Goal: Transaction & Acquisition: Book appointment/travel/reservation

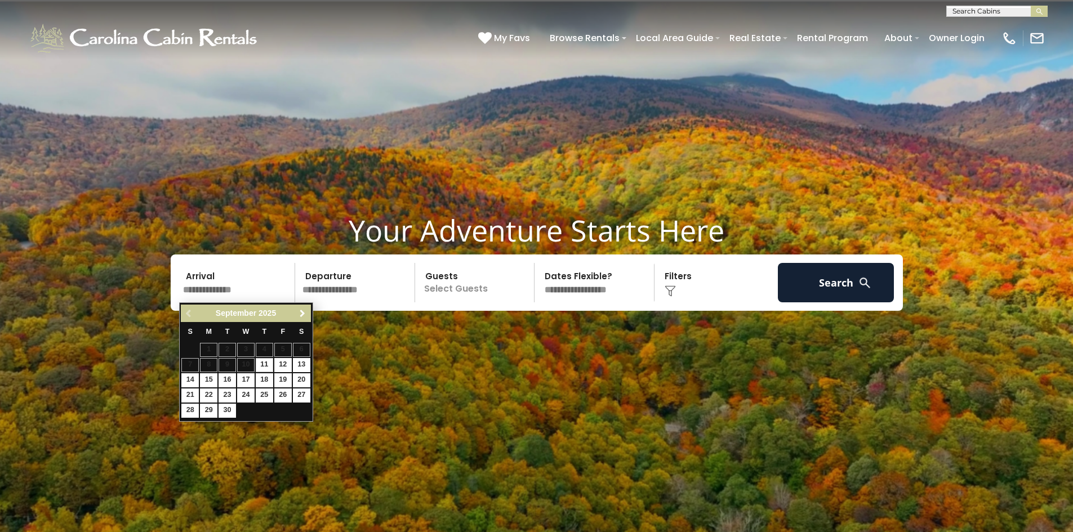
click at [300, 315] on span "Next" at bounding box center [302, 313] width 9 height 9
click at [265, 378] on link "16" at bounding box center [264, 381] width 17 height 14
type input "********"
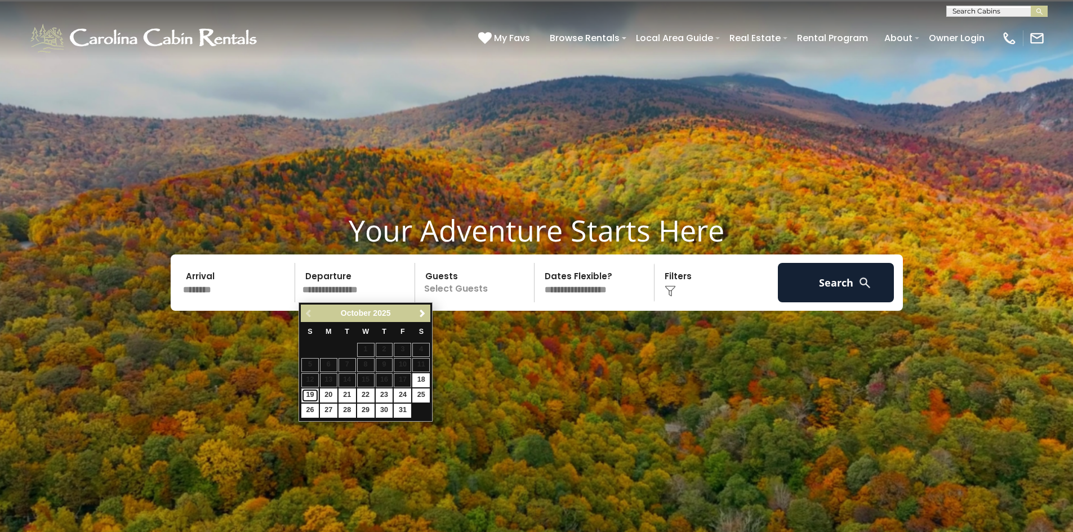
click at [309, 395] on link "19" at bounding box center [309, 396] width 17 height 14
type input "********"
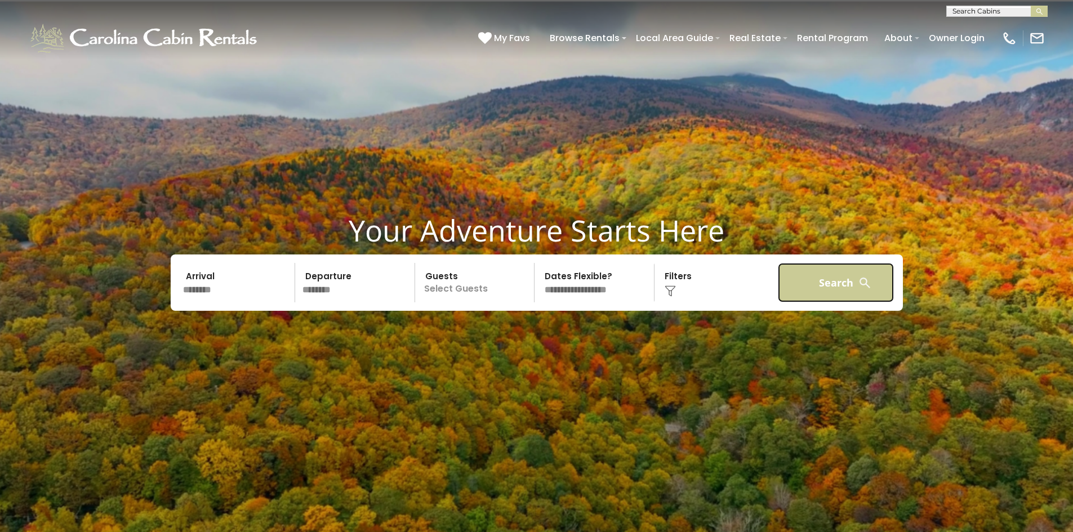
click at [829, 289] on button "Search" at bounding box center [836, 282] width 117 height 39
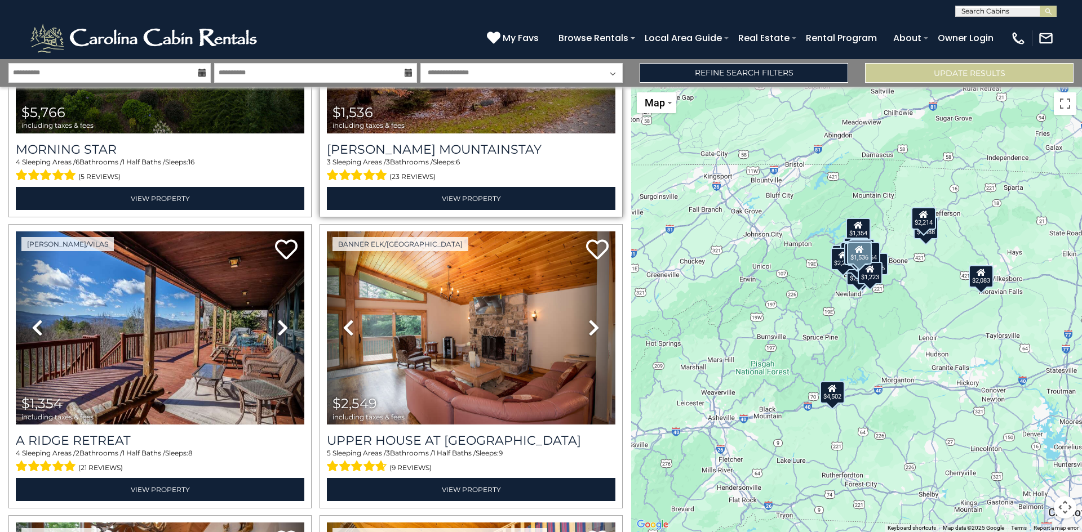
scroll to position [789, 0]
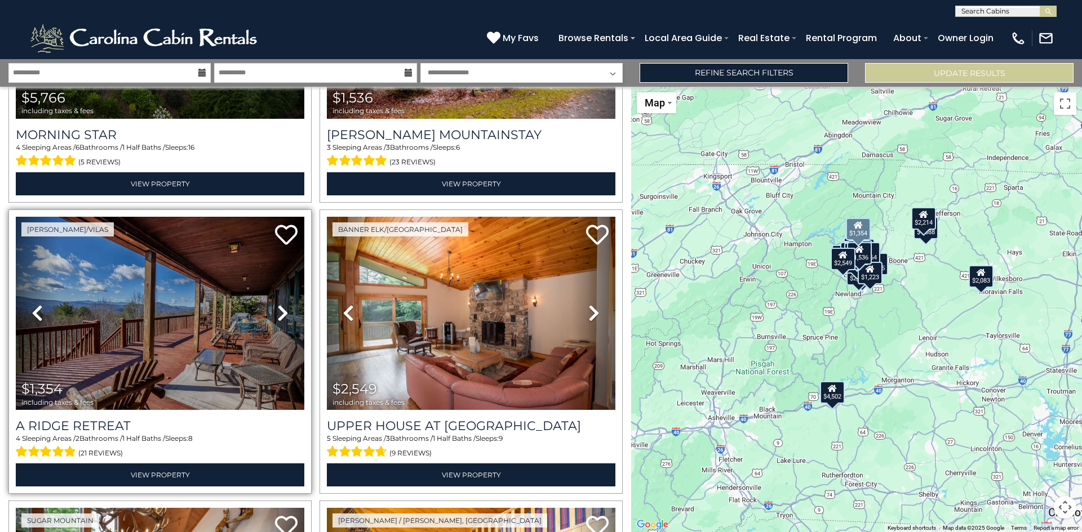
click at [278, 307] on icon at bounding box center [282, 313] width 11 height 18
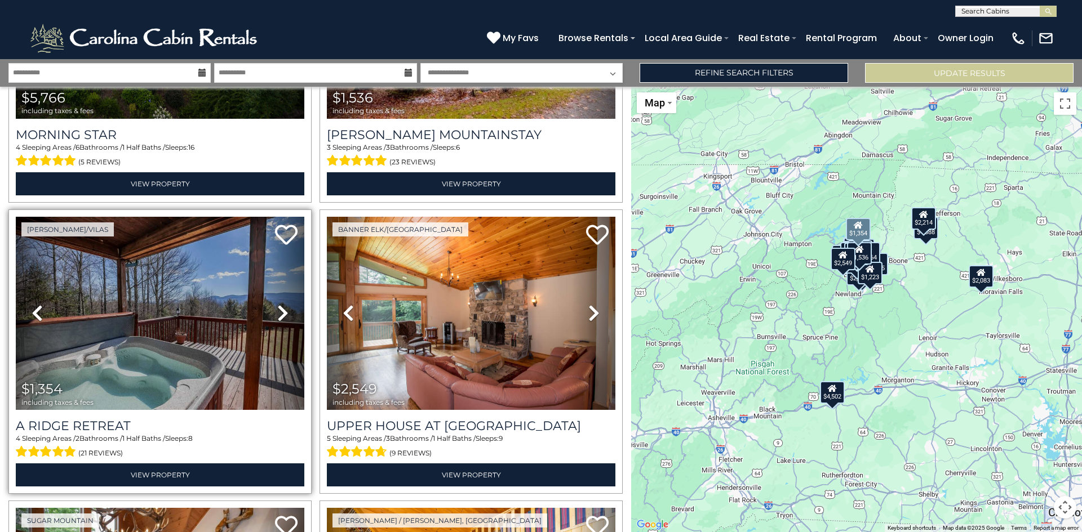
click at [278, 307] on icon at bounding box center [282, 313] width 11 height 18
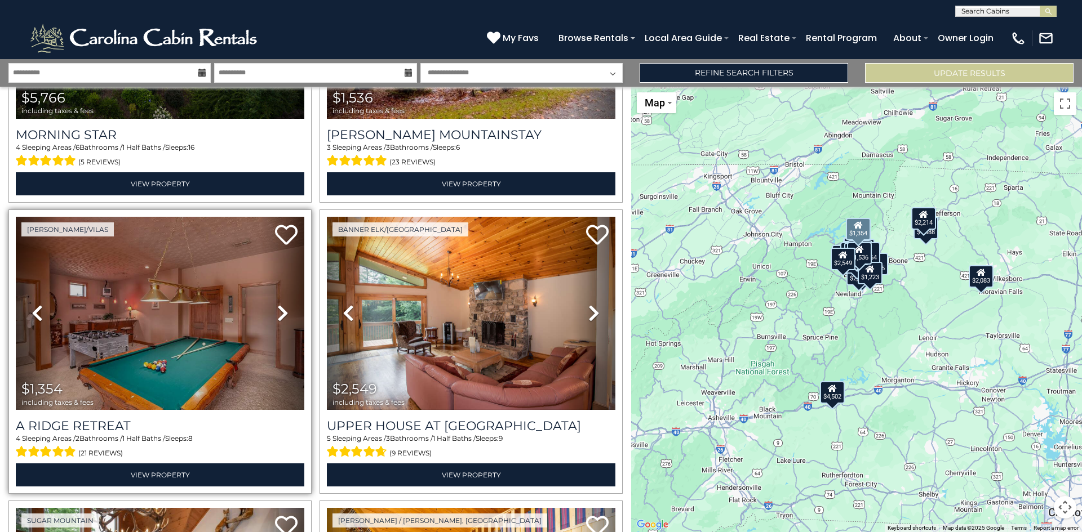
click at [278, 307] on icon at bounding box center [282, 313] width 11 height 18
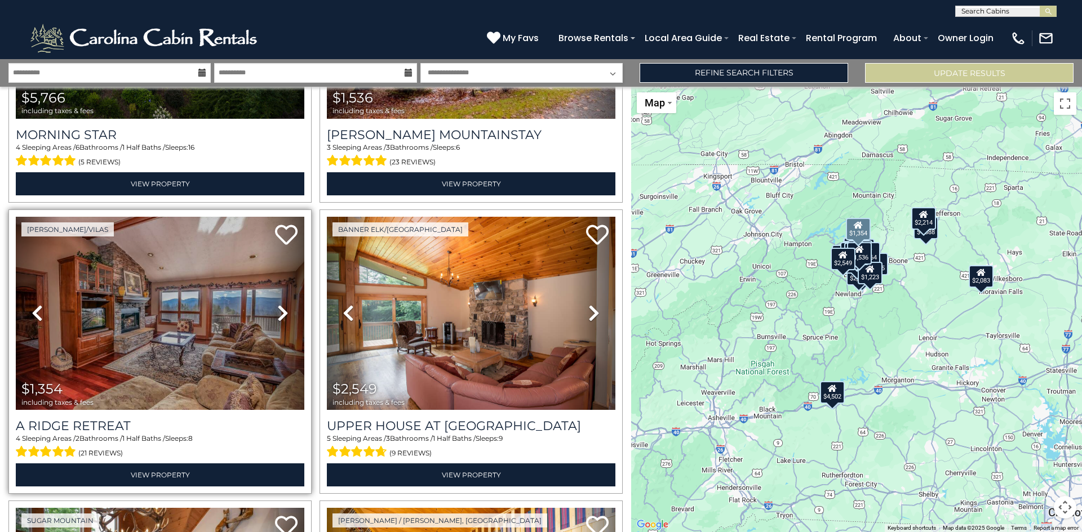
click at [278, 307] on icon at bounding box center [282, 313] width 11 height 18
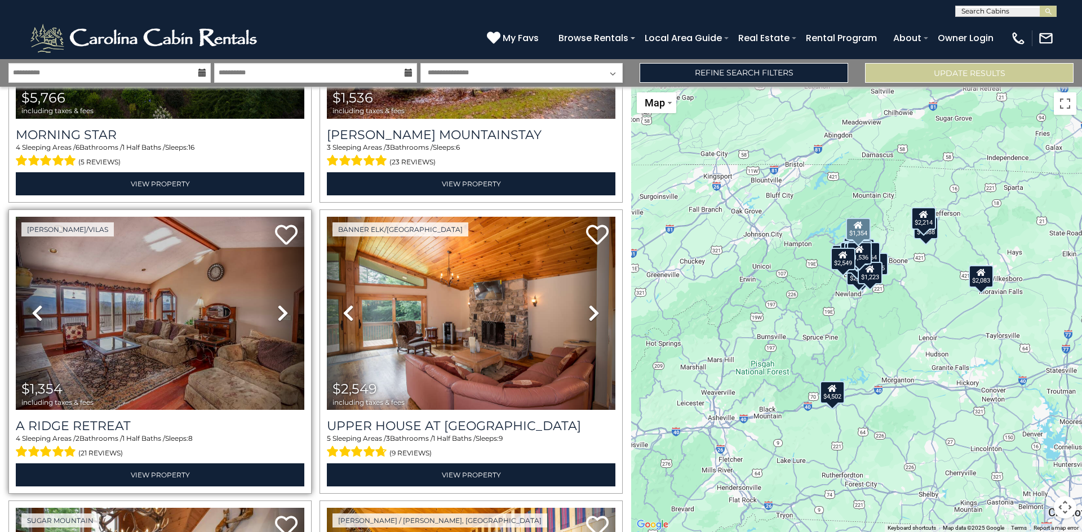
click at [278, 307] on icon at bounding box center [282, 313] width 11 height 18
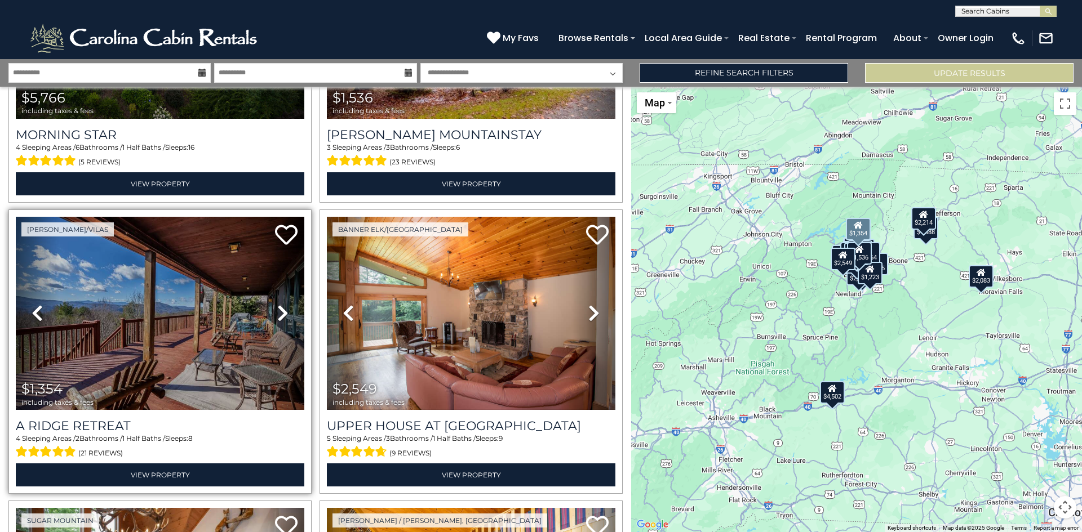
click at [278, 307] on icon at bounding box center [282, 313] width 11 height 18
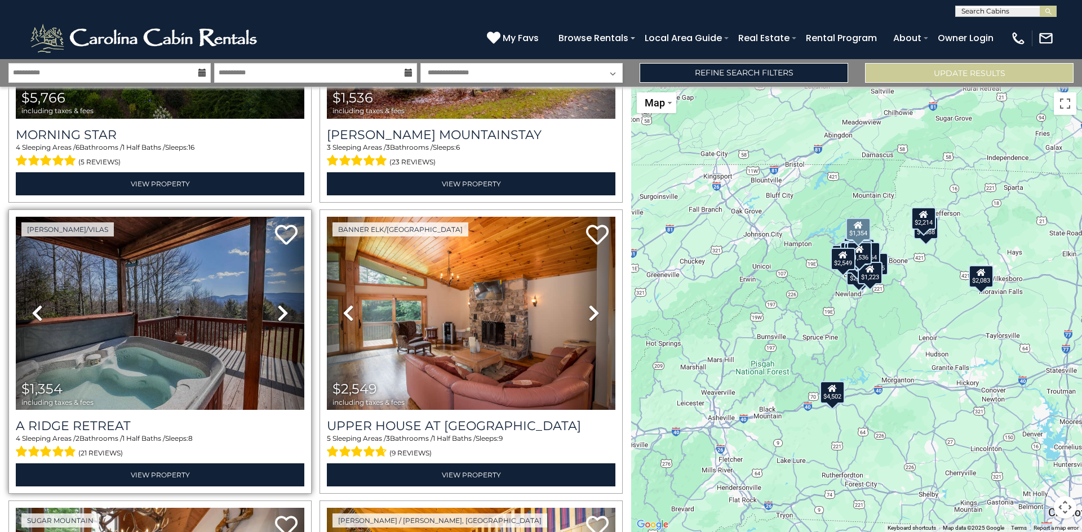
click at [278, 307] on icon at bounding box center [282, 313] width 11 height 18
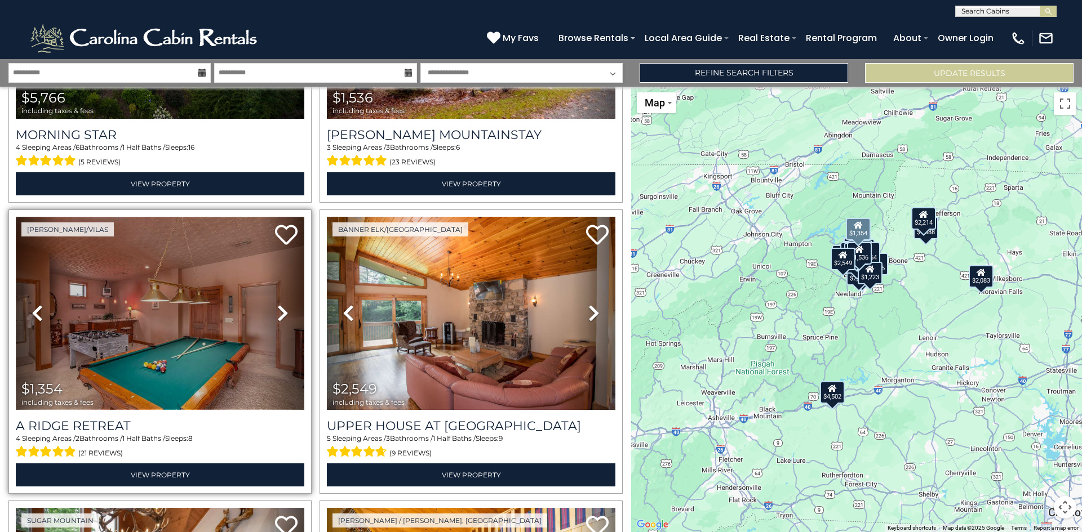
click at [142, 308] on img at bounding box center [160, 313] width 288 height 193
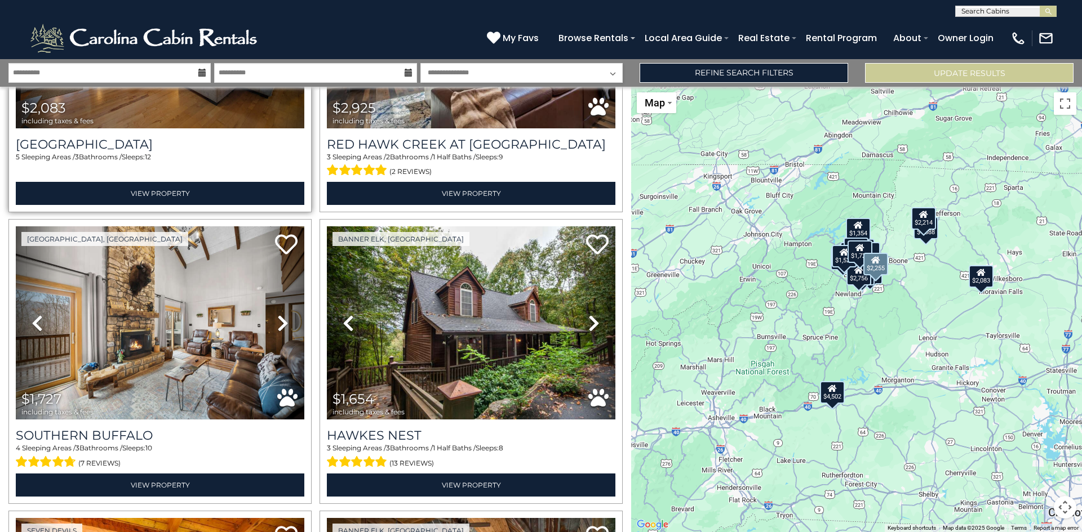
scroll to position [3099, 0]
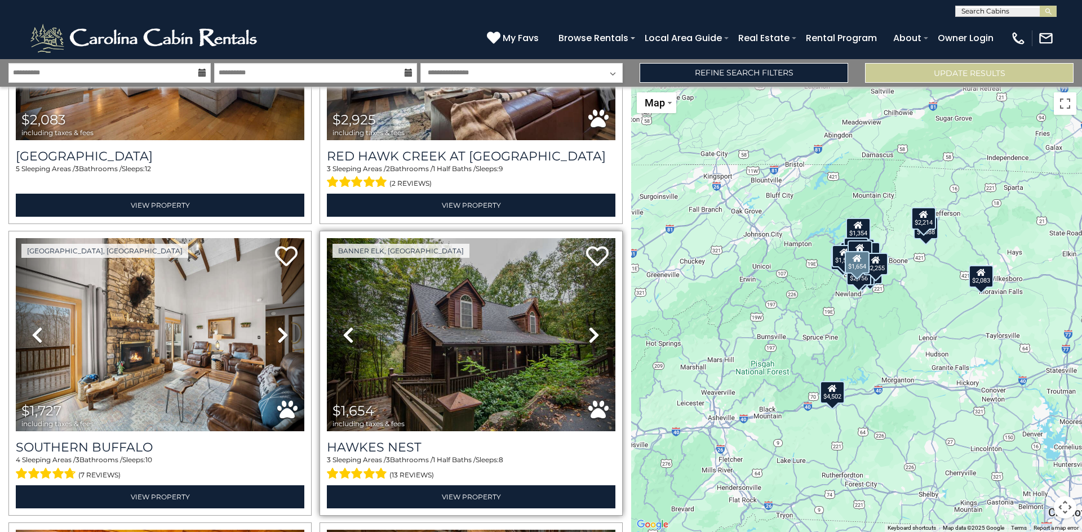
click at [588, 326] on icon at bounding box center [593, 335] width 11 height 18
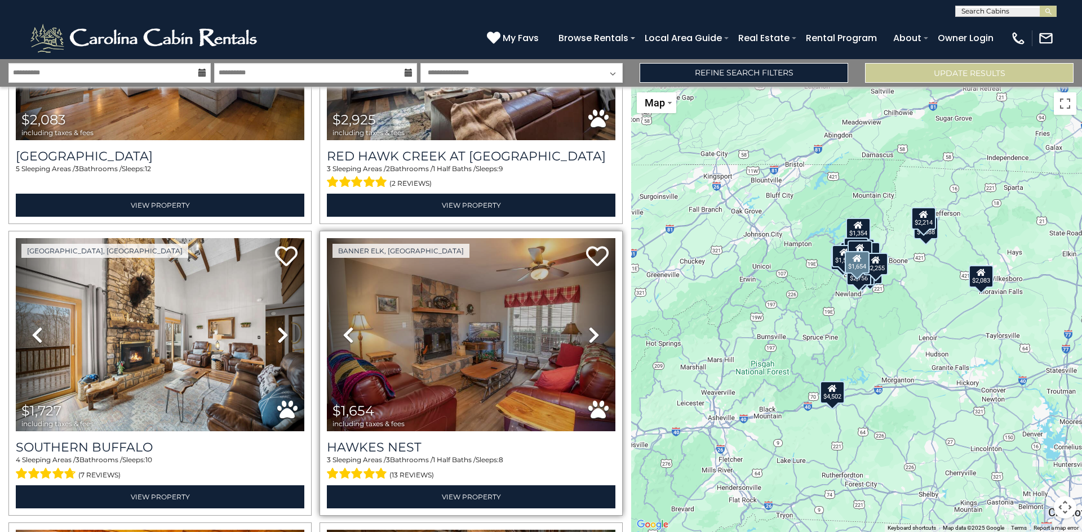
click at [588, 326] on icon at bounding box center [593, 335] width 11 height 18
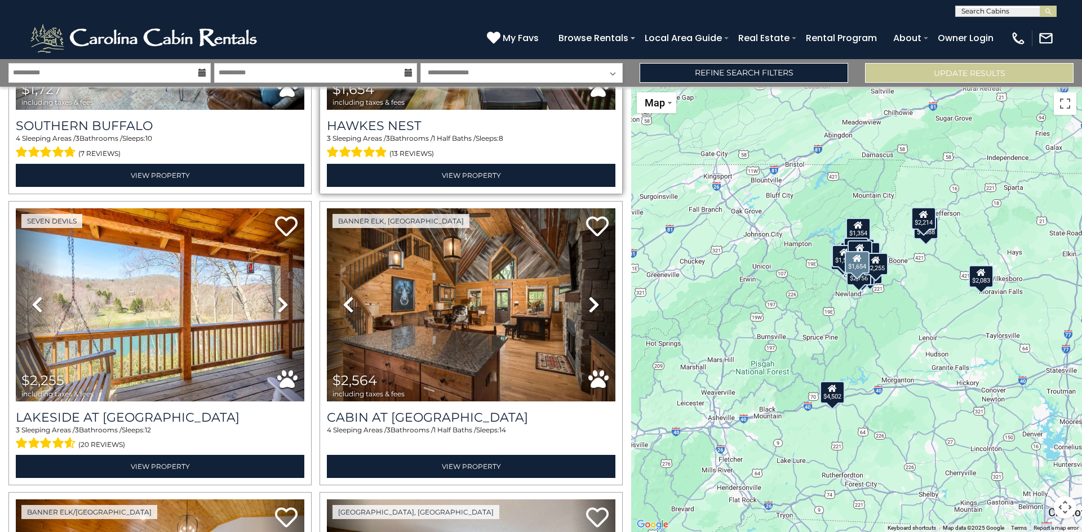
scroll to position [3437, 0]
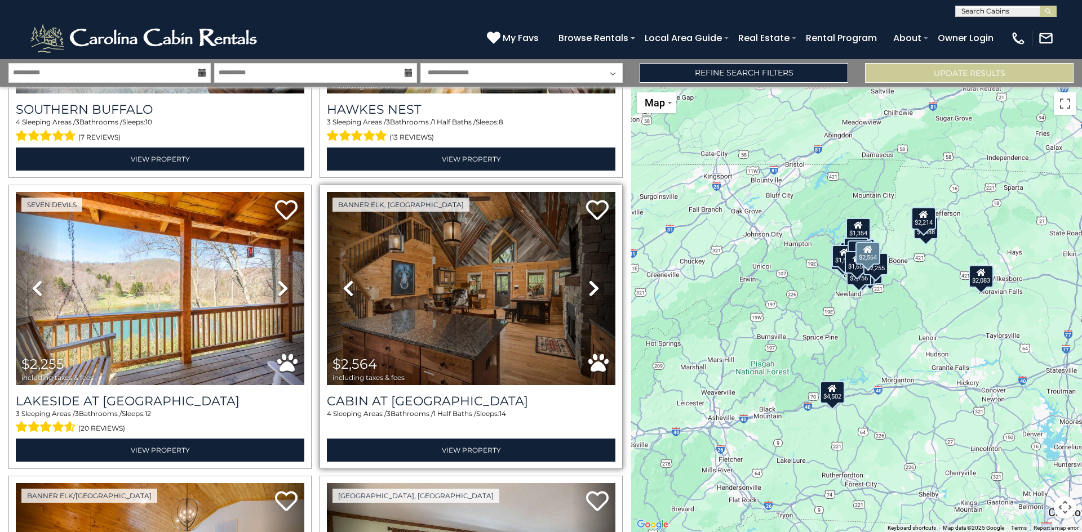
click at [588, 279] on icon at bounding box center [593, 288] width 11 height 18
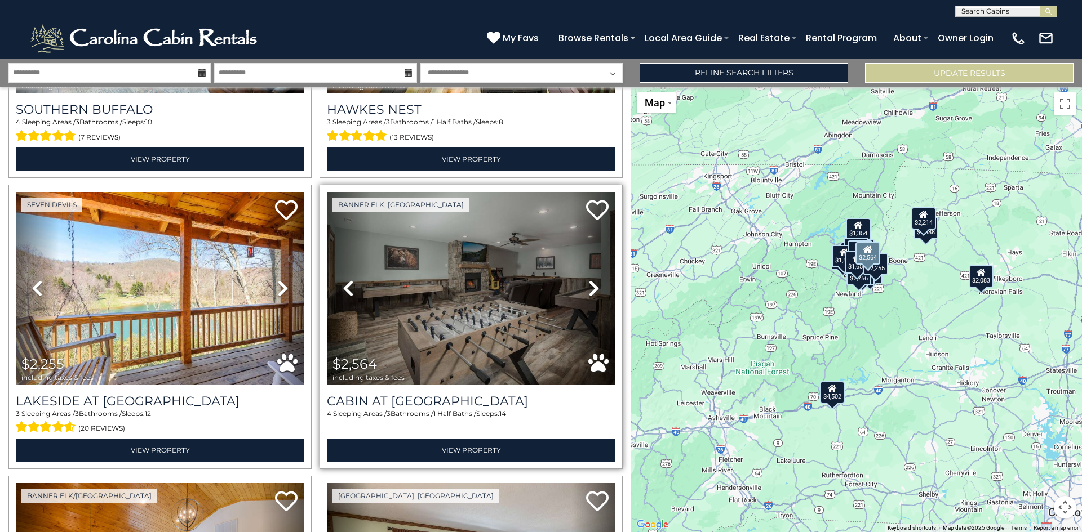
click at [588, 279] on icon at bounding box center [593, 288] width 11 height 18
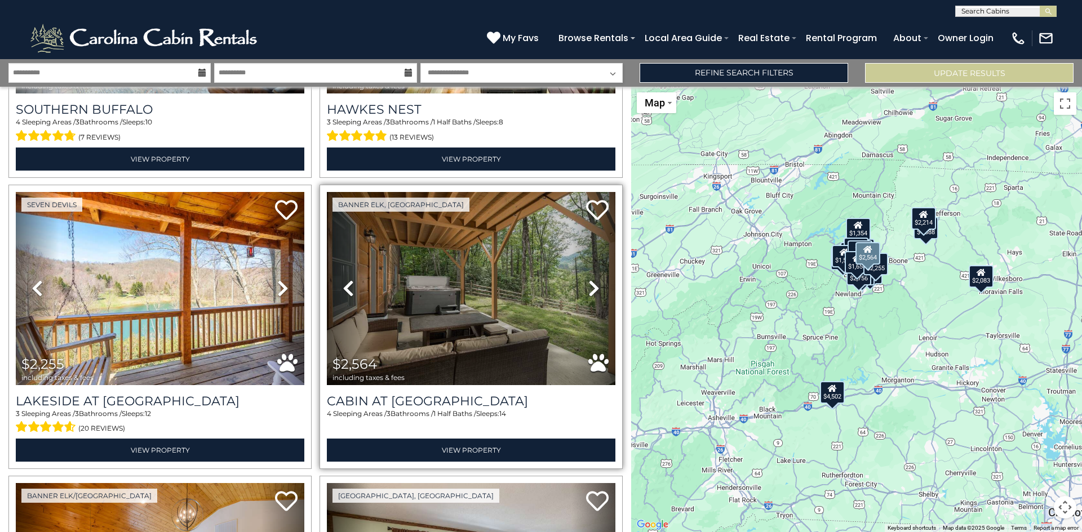
click at [588, 279] on icon at bounding box center [593, 288] width 11 height 18
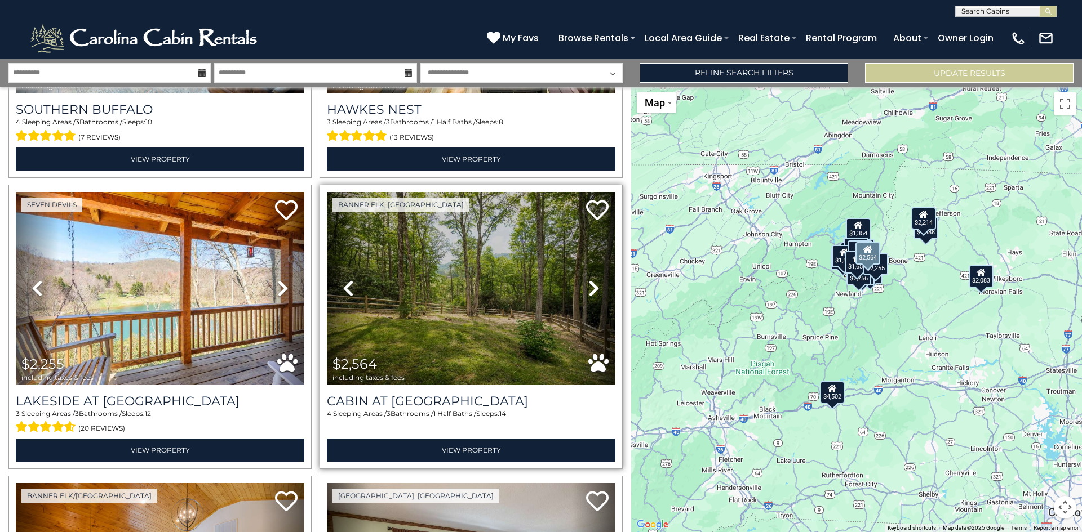
click at [588, 279] on icon at bounding box center [593, 288] width 11 height 18
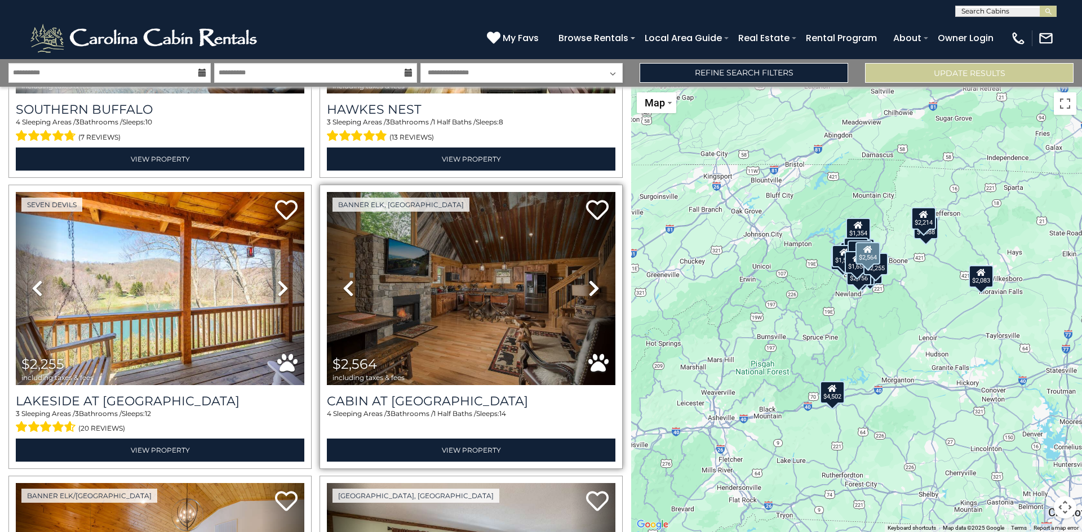
click at [588, 279] on icon at bounding box center [593, 288] width 11 height 18
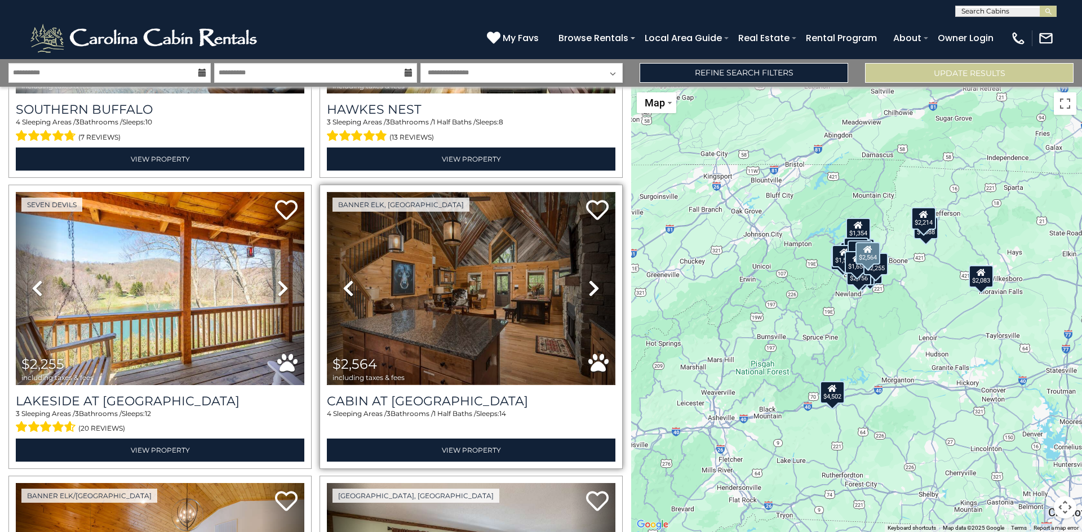
click at [488, 269] on img at bounding box center [471, 288] width 288 height 193
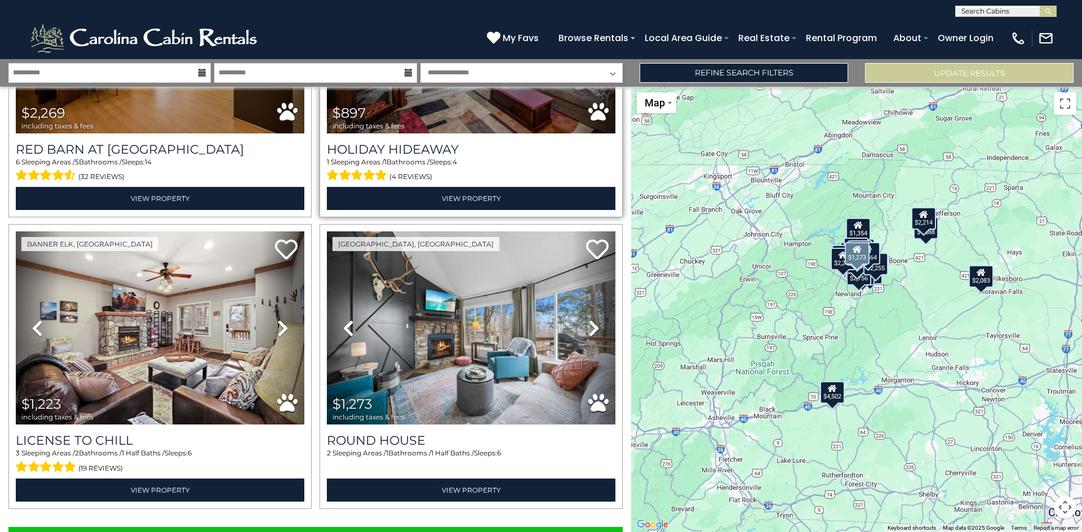
scroll to position [3998, 0]
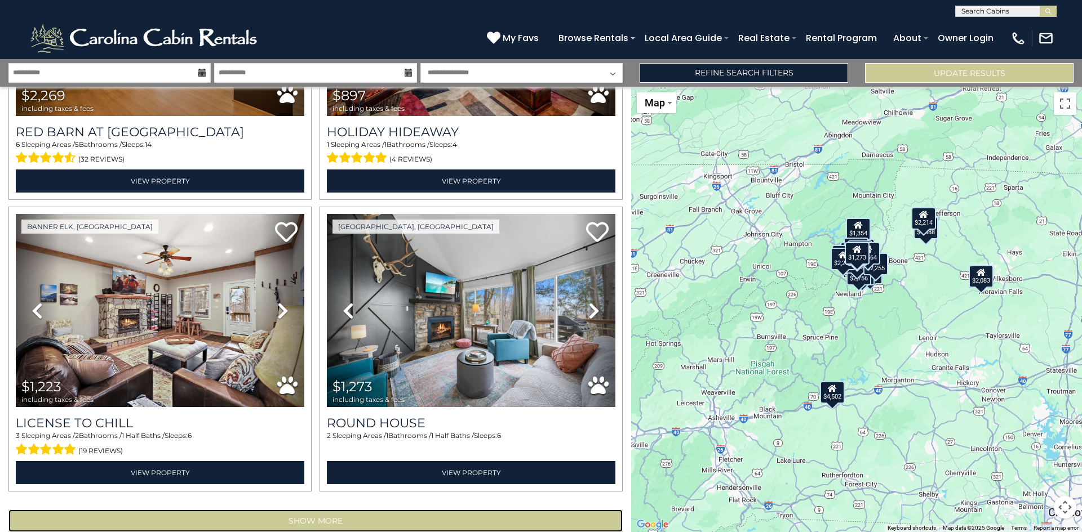
click at [402, 510] on button "Show More" at bounding box center [315, 521] width 614 height 23
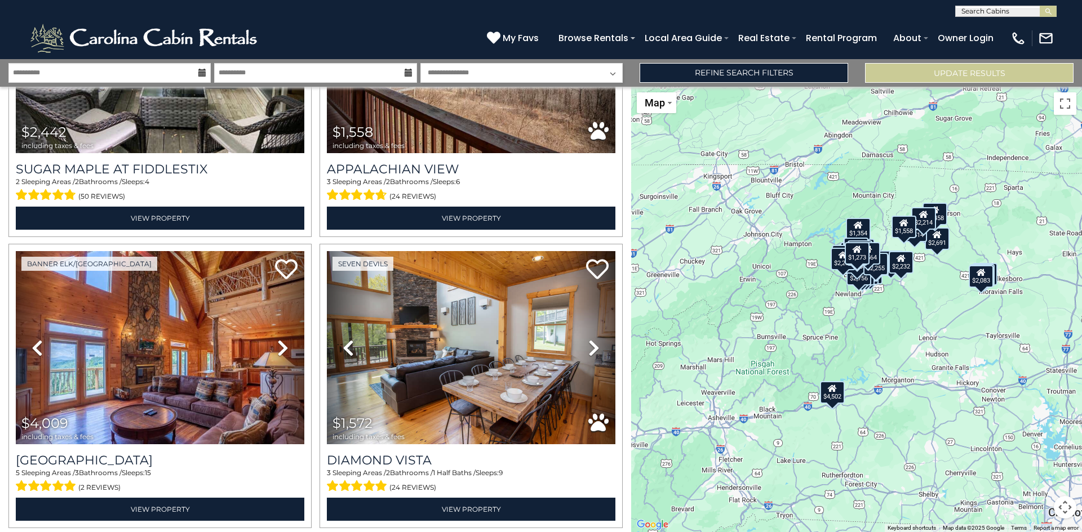
scroll to position [4544, 0]
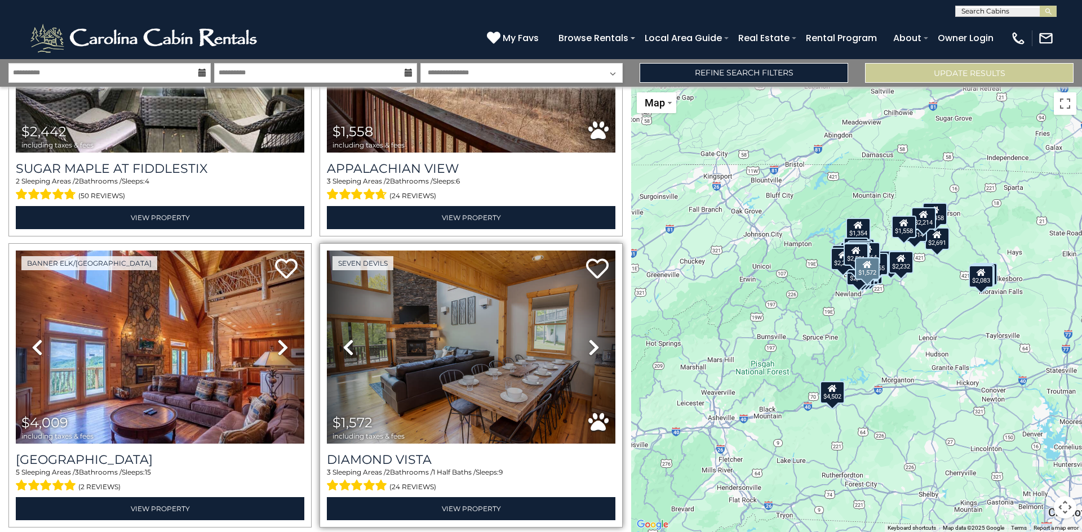
click at [588, 339] on icon at bounding box center [593, 348] width 11 height 18
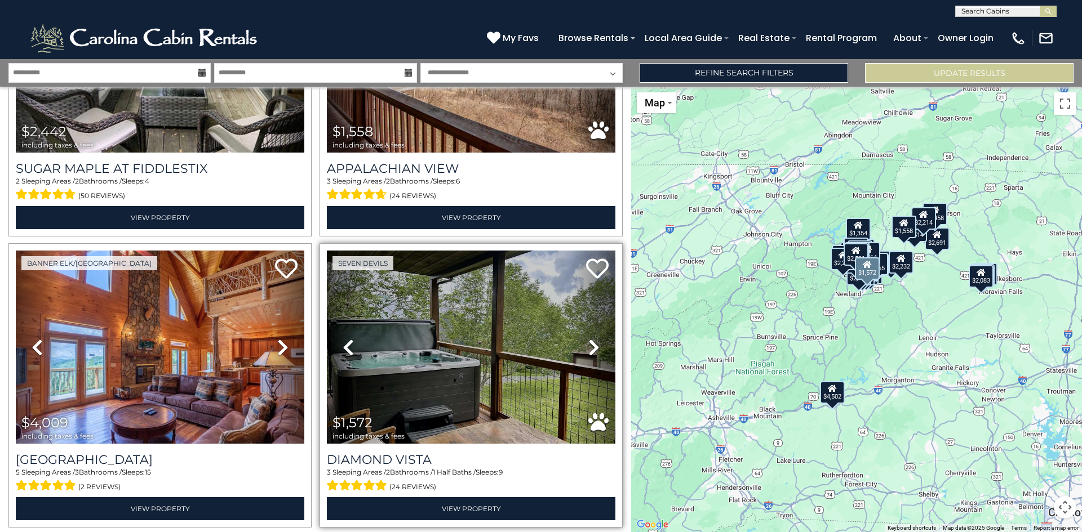
click at [588, 339] on icon at bounding box center [593, 348] width 11 height 18
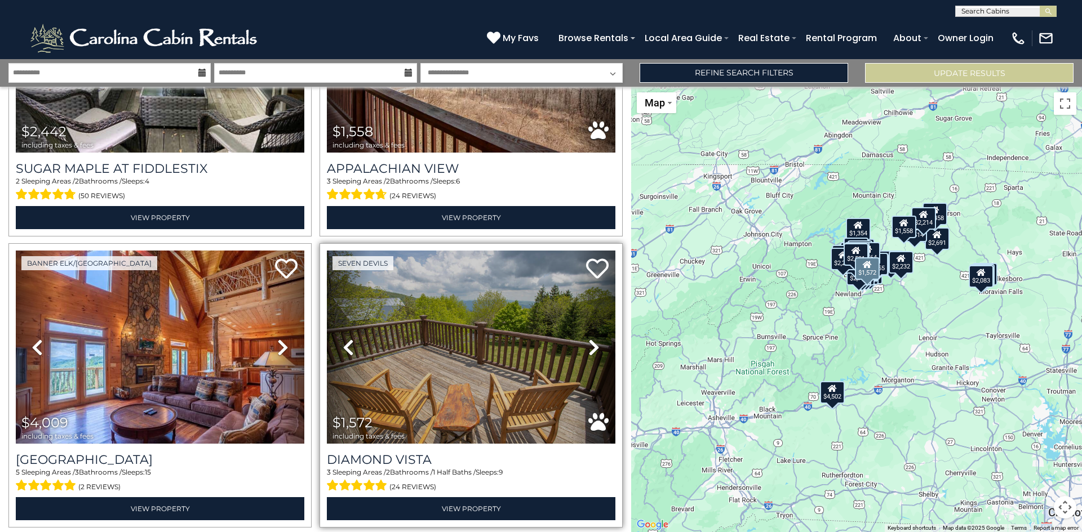
click at [588, 339] on icon at bounding box center [593, 348] width 11 height 18
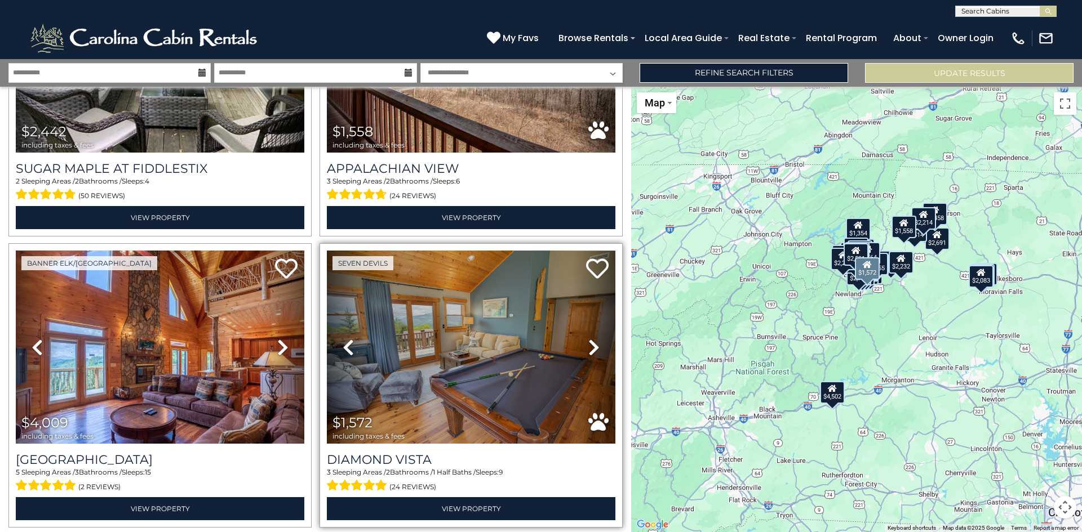
click at [588, 339] on icon at bounding box center [593, 348] width 11 height 18
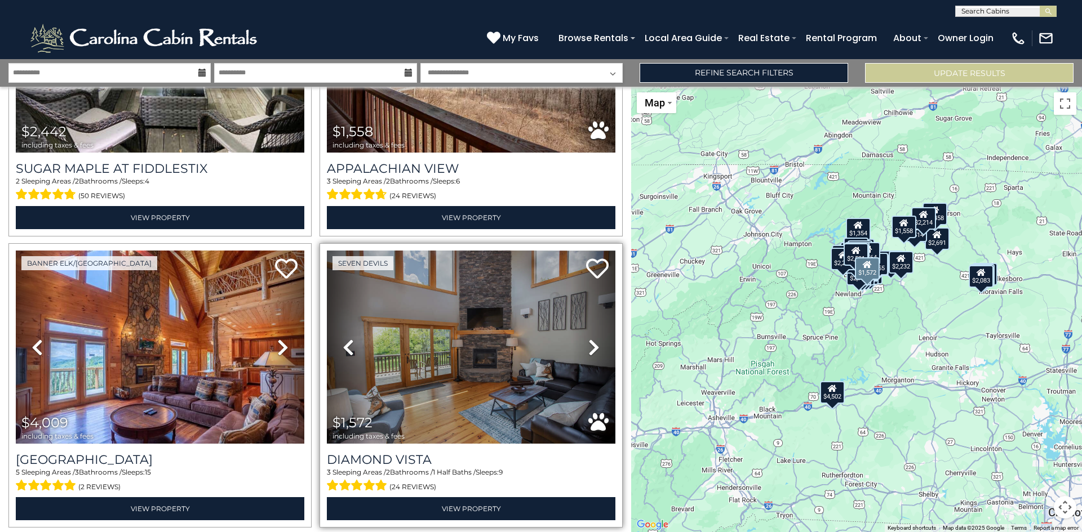
click at [588, 339] on icon at bounding box center [593, 348] width 11 height 18
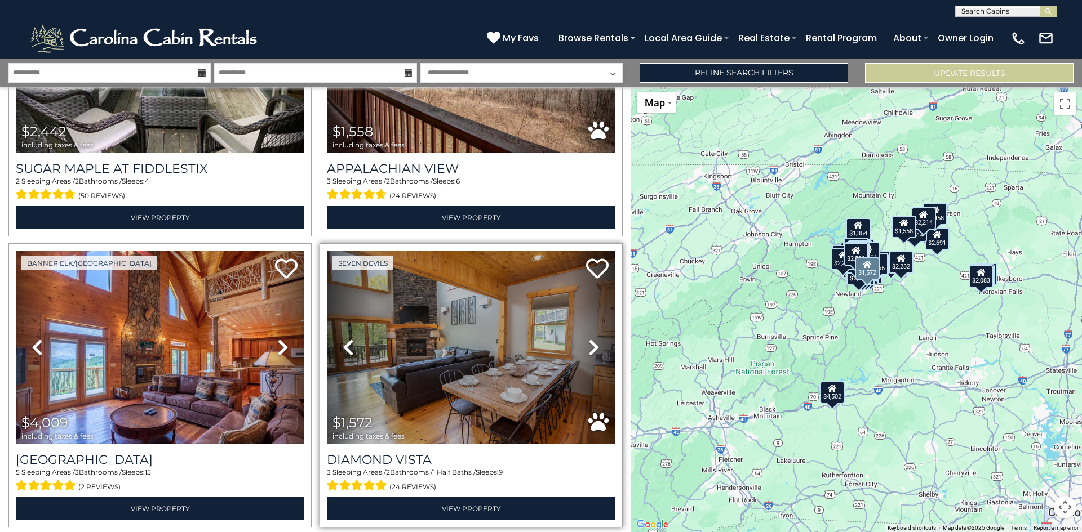
click at [588, 339] on icon at bounding box center [593, 348] width 11 height 18
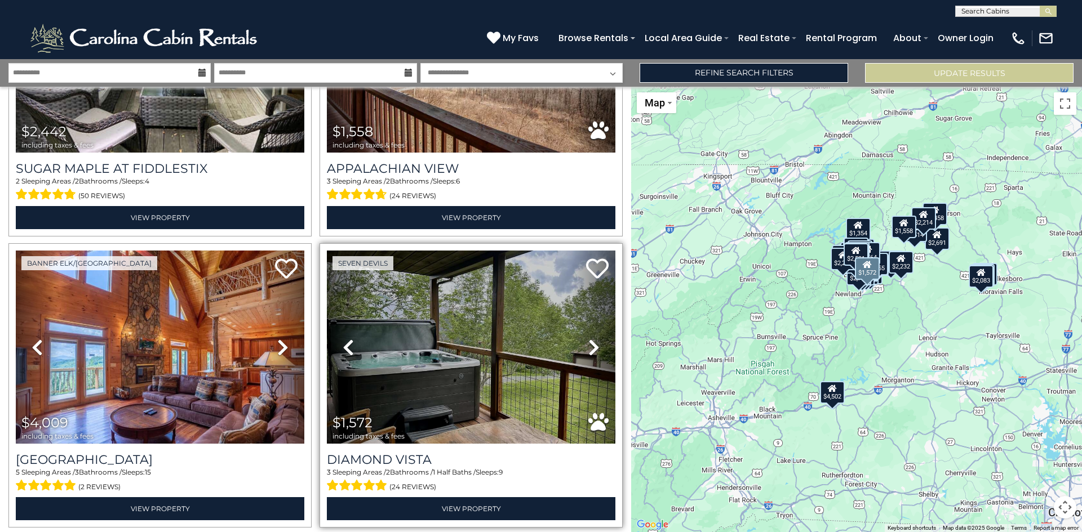
click at [588, 339] on icon at bounding box center [593, 348] width 11 height 18
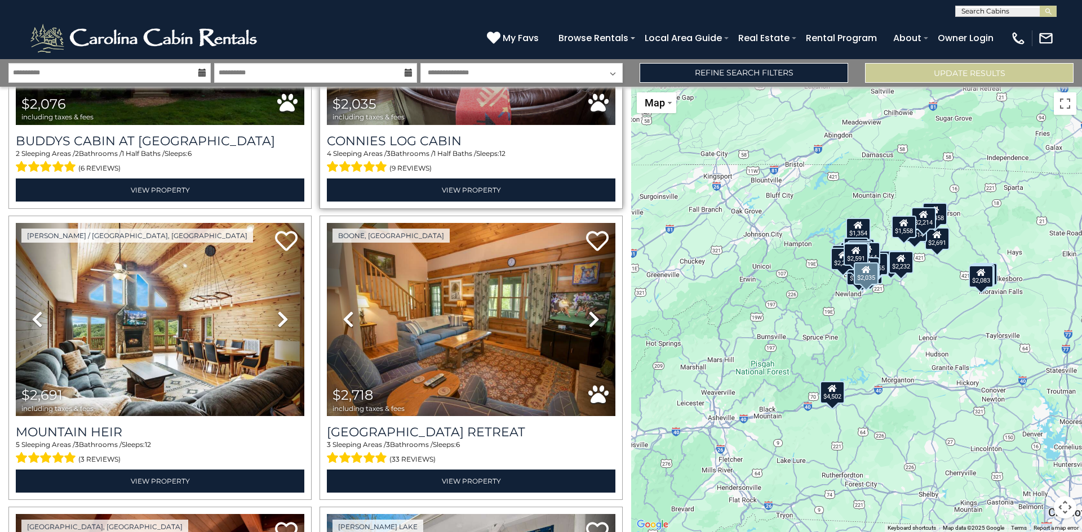
scroll to position [5502, 0]
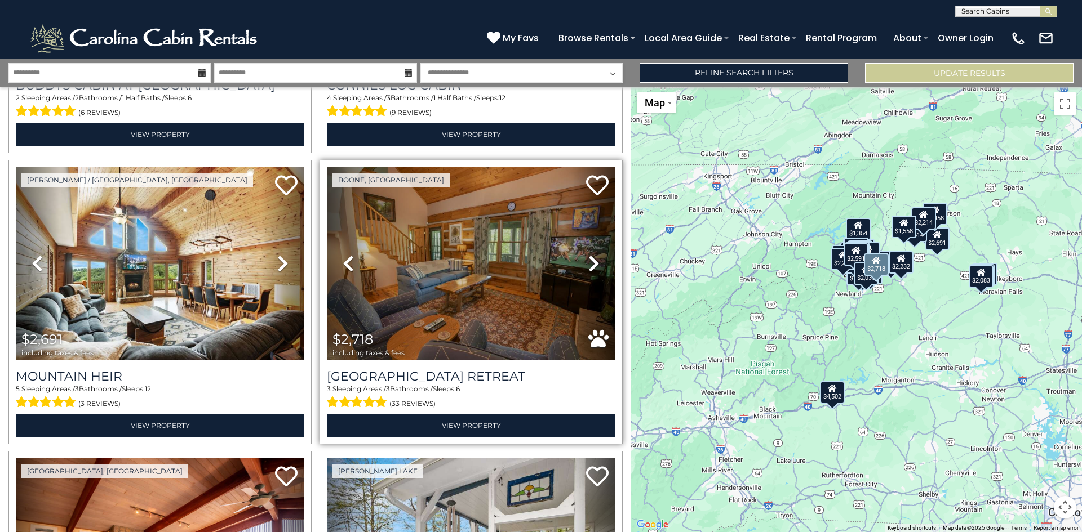
click at [588, 255] on icon at bounding box center [593, 264] width 11 height 18
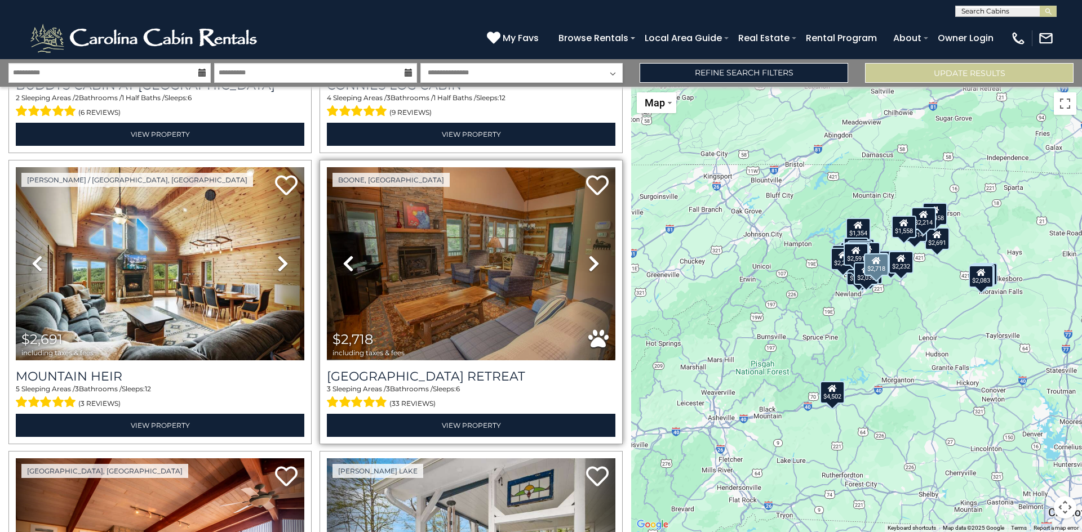
click at [588, 255] on icon at bounding box center [593, 264] width 11 height 18
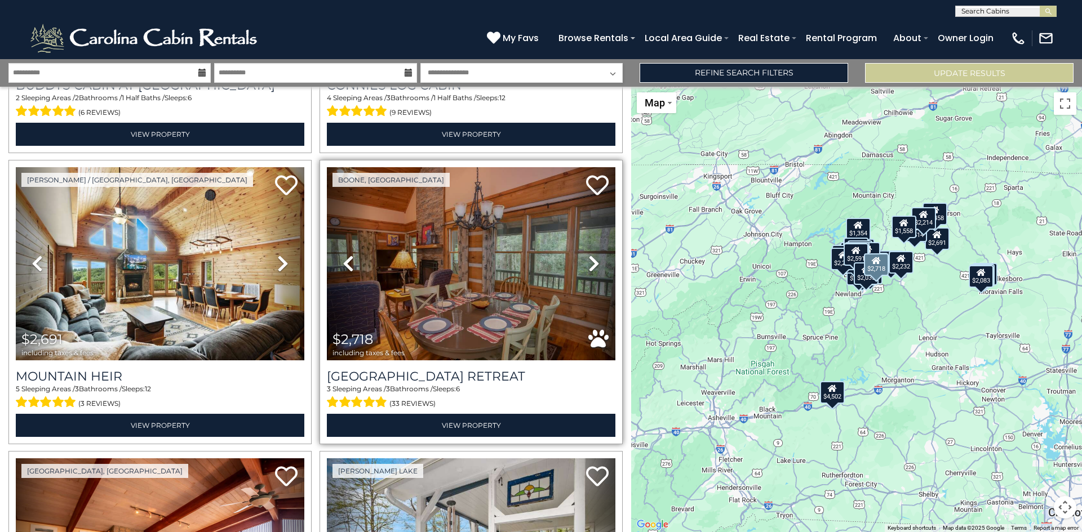
click at [588, 255] on icon at bounding box center [593, 264] width 11 height 18
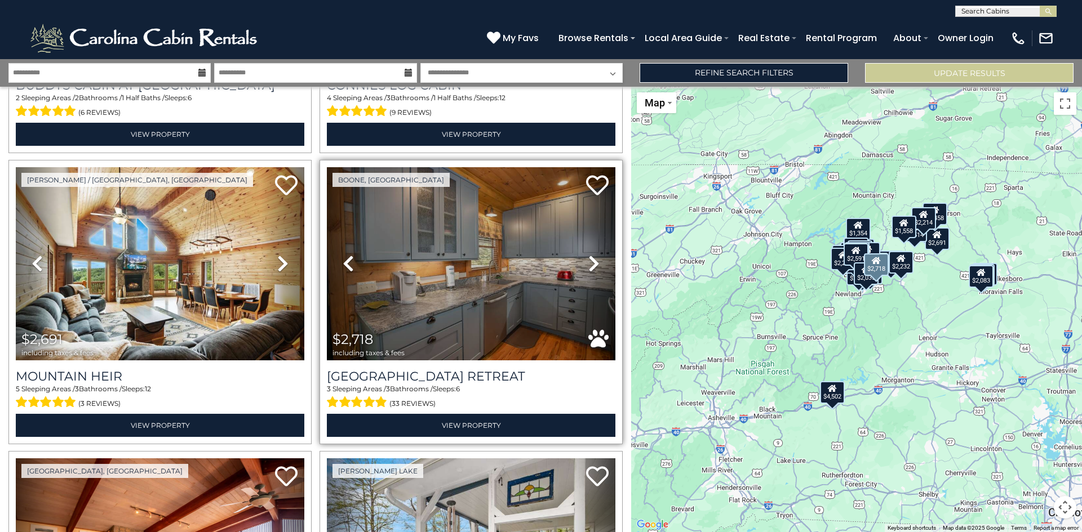
click at [588, 255] on icon at bounding box center [593, 264] width 11 height 18
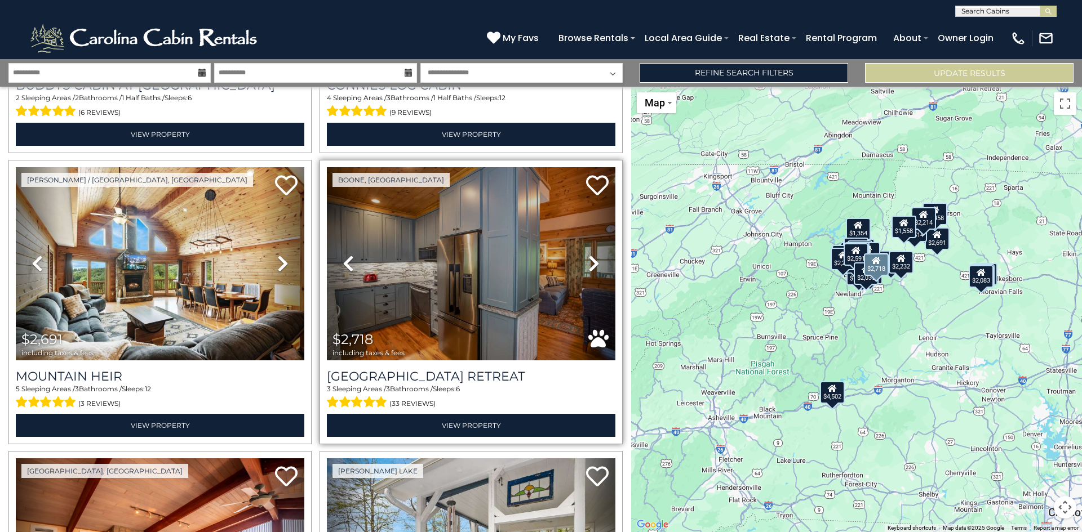
click at [588, 255] on icon at bounding box center [593, 264] width 11 height 18
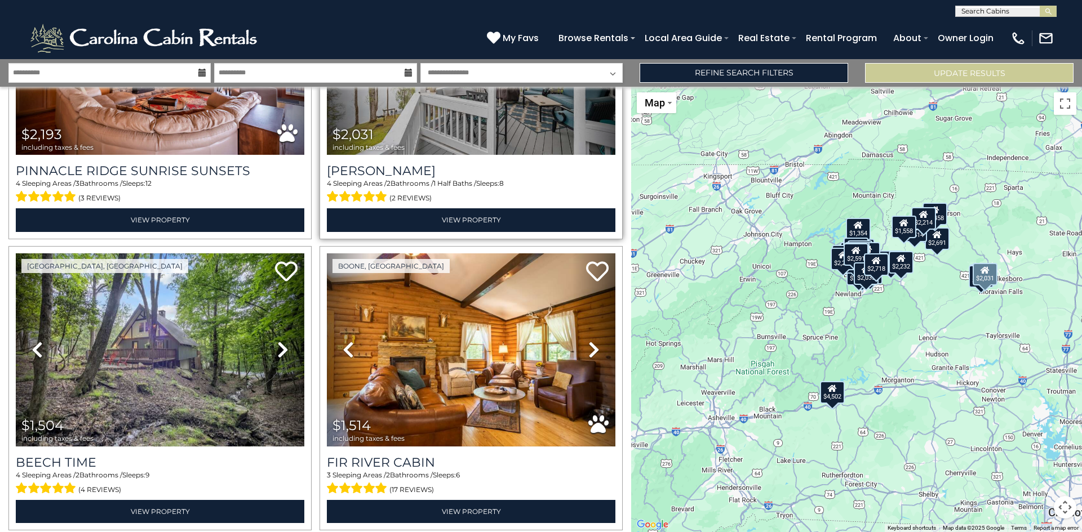
scroll to position [6009, 0]
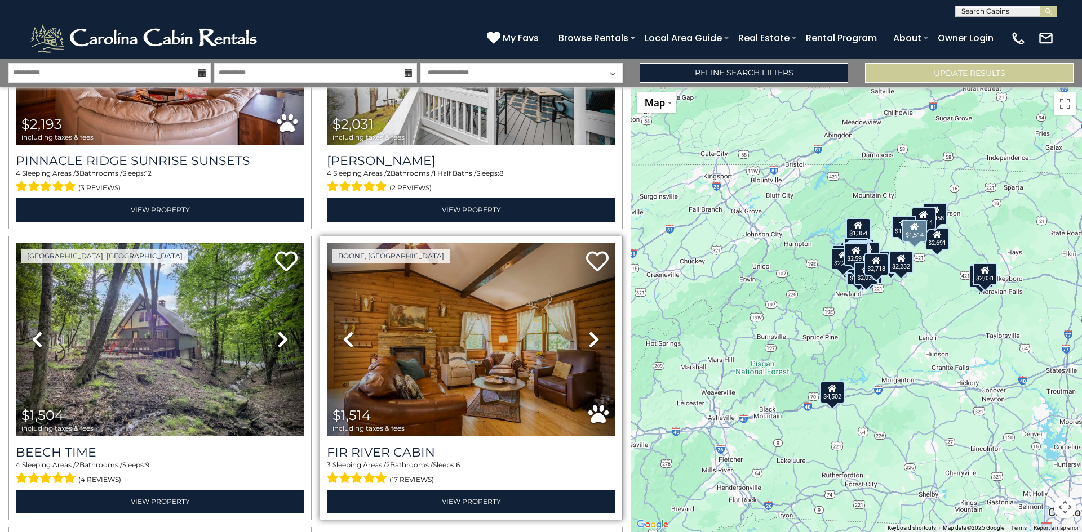
click at [588, 331] on icon at bounding box center [593, 340] width 11 height 18
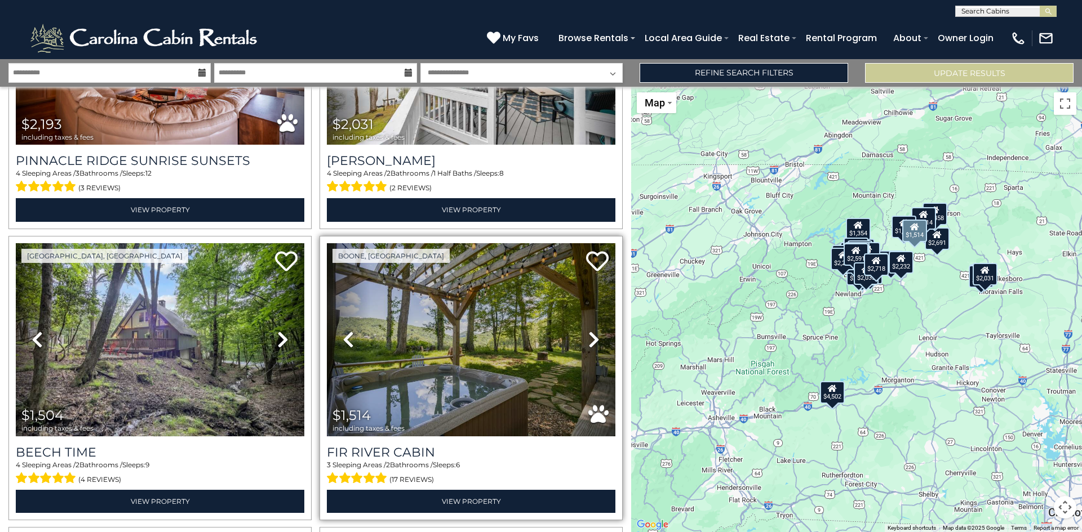
click at [588, 331] on icon at bounding box center [593, 340] width 11 height 18
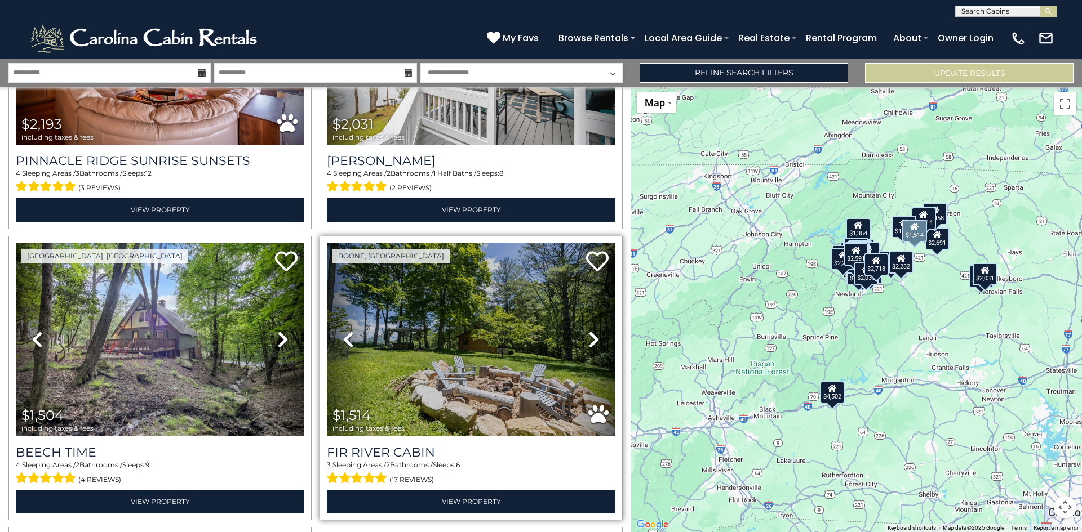
click at [588, 331] on icon at bounding box center [593, 340] width 11 height 18
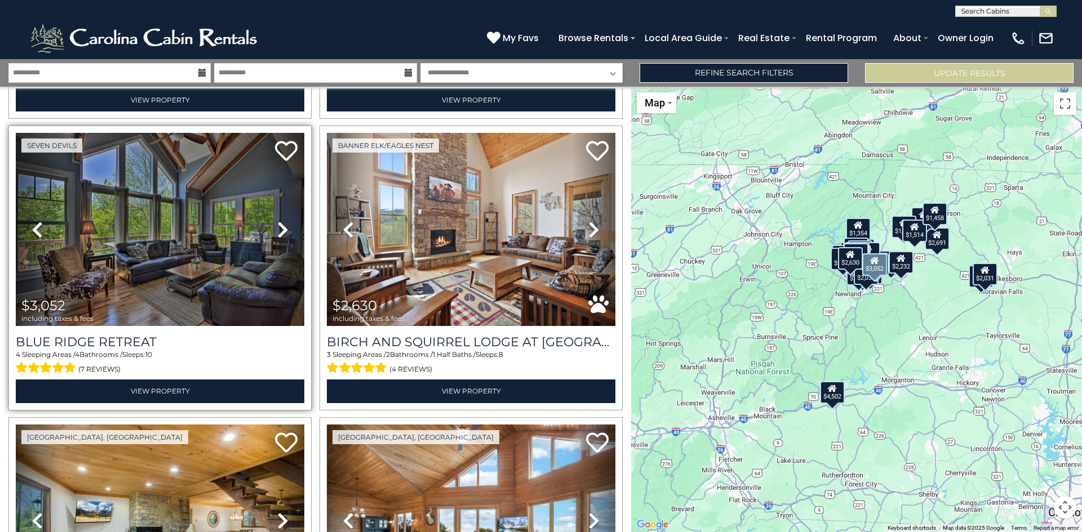
scroll to position [6685, 0]
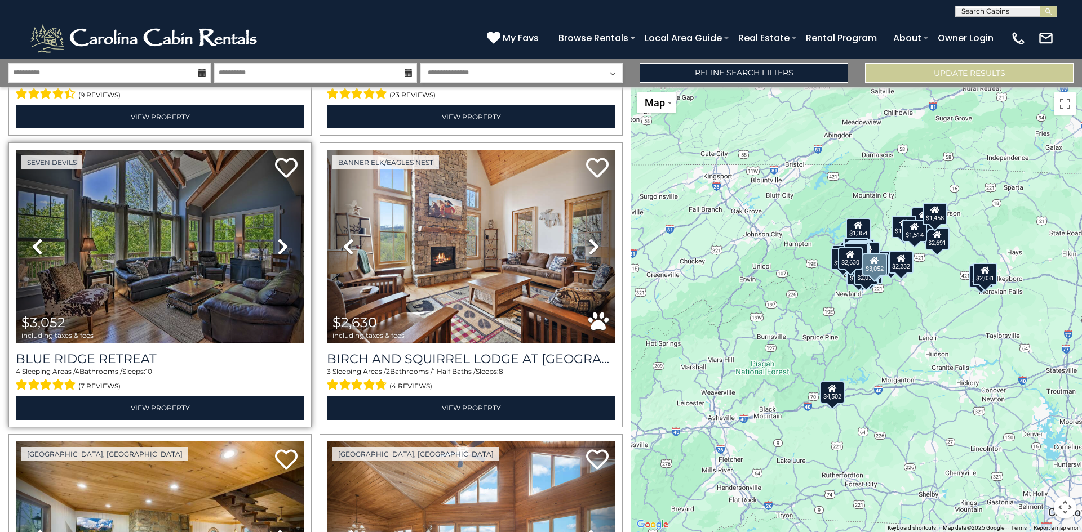
click at [282, 238] on icon at bounding box center [282, 247] width 11 height 18
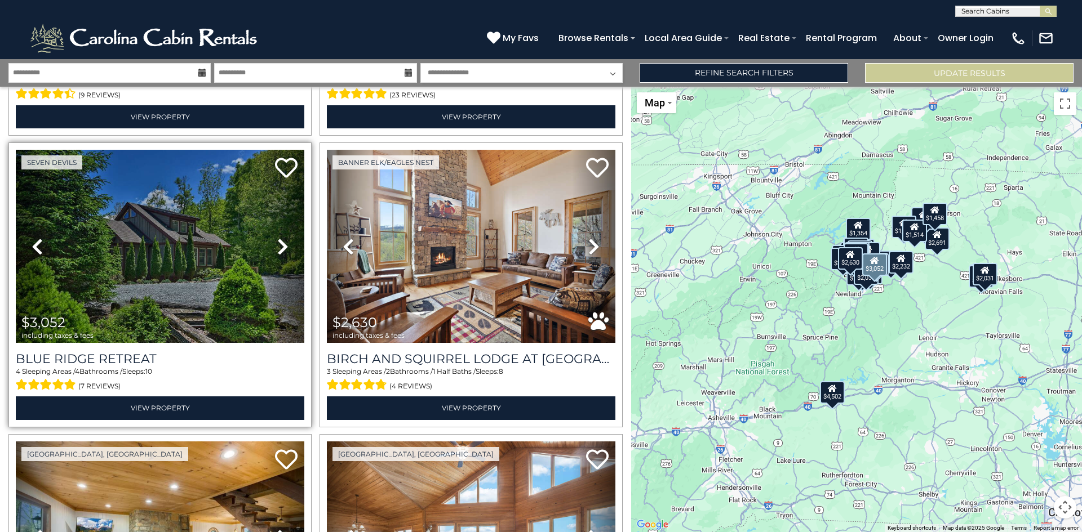
click at [278, 238] on icon at bounding box center [282, 247] width 11 height 18
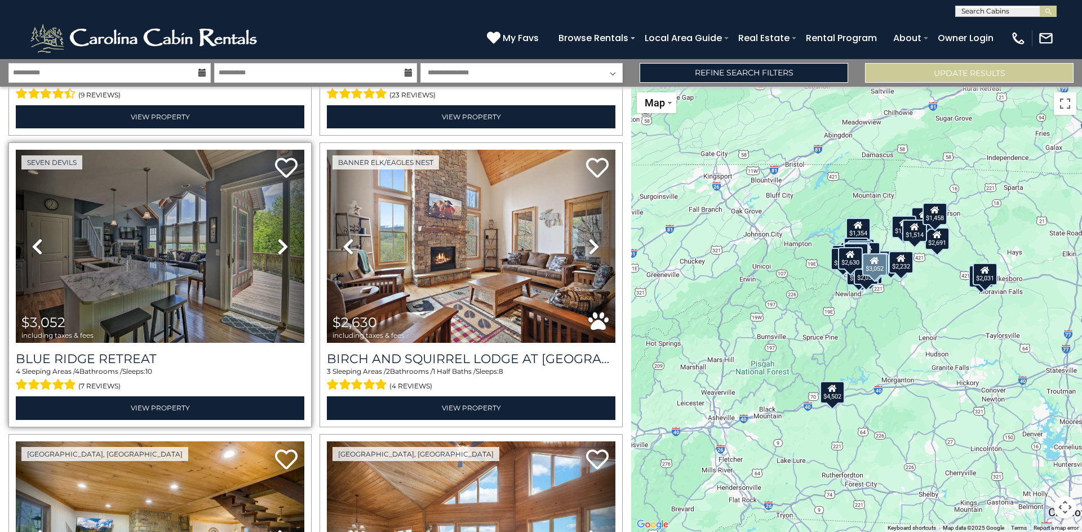
click at [278, 238] on icon at bounding box center [282, 247] width 11 height 18
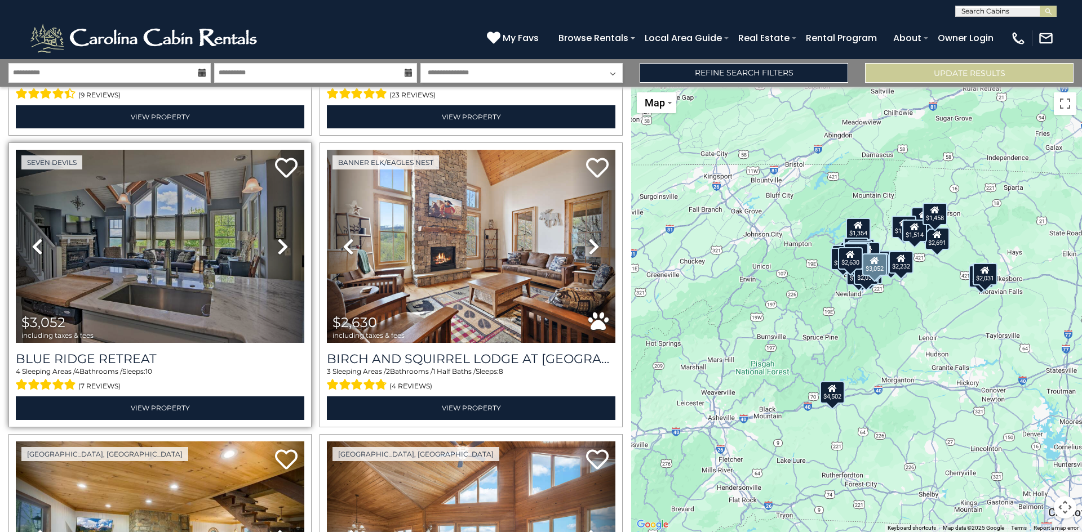
click at [278, 238] on icon at bounding box center [282, 247] width 11 height 18
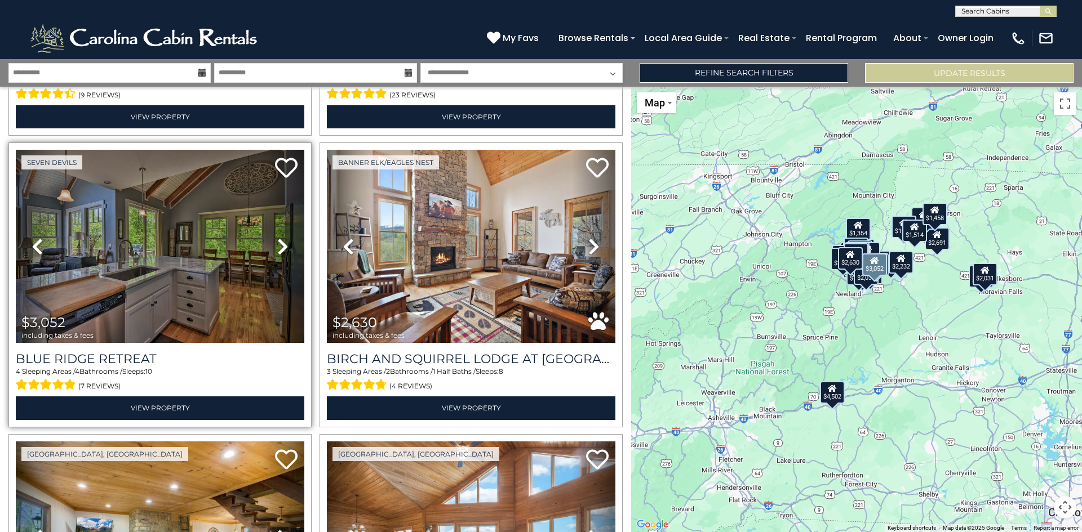
click at [278, 238] on icon at bounding box center [282, 247] width 11 height 18
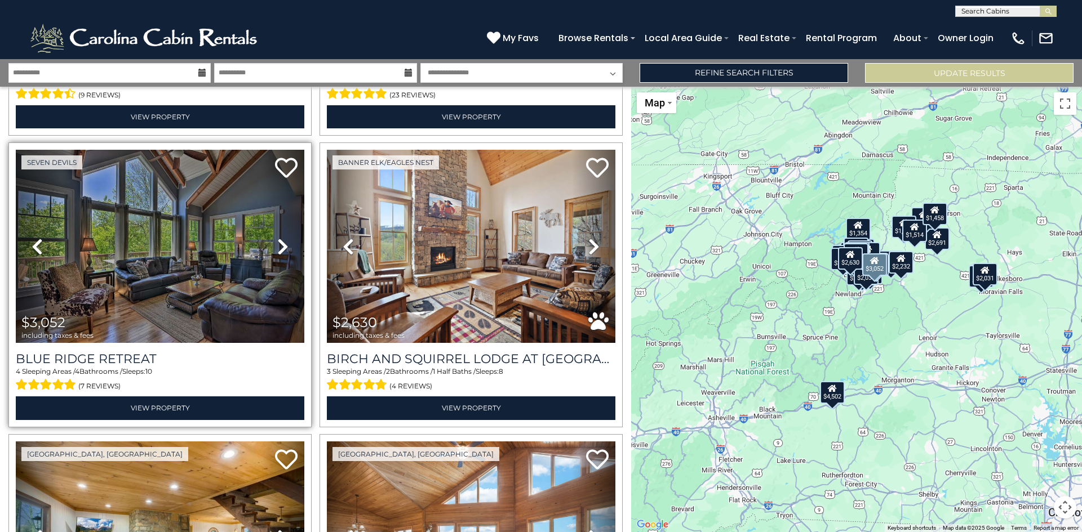
click at [278, 238] on icon at bounding box center [282, 247] width 11 height 18
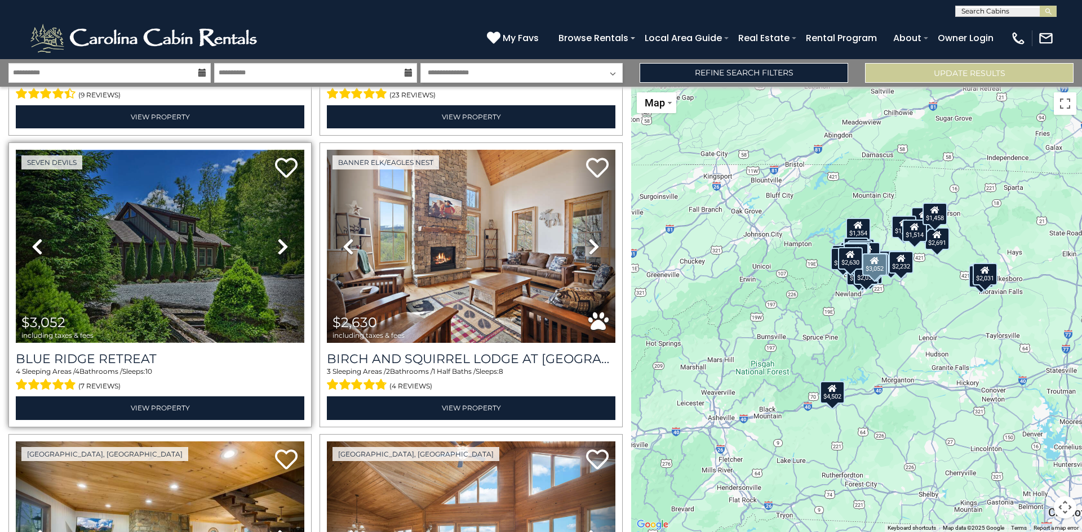
click at [185, 198] on img at bounding box center [160, 246] width 288 height 193
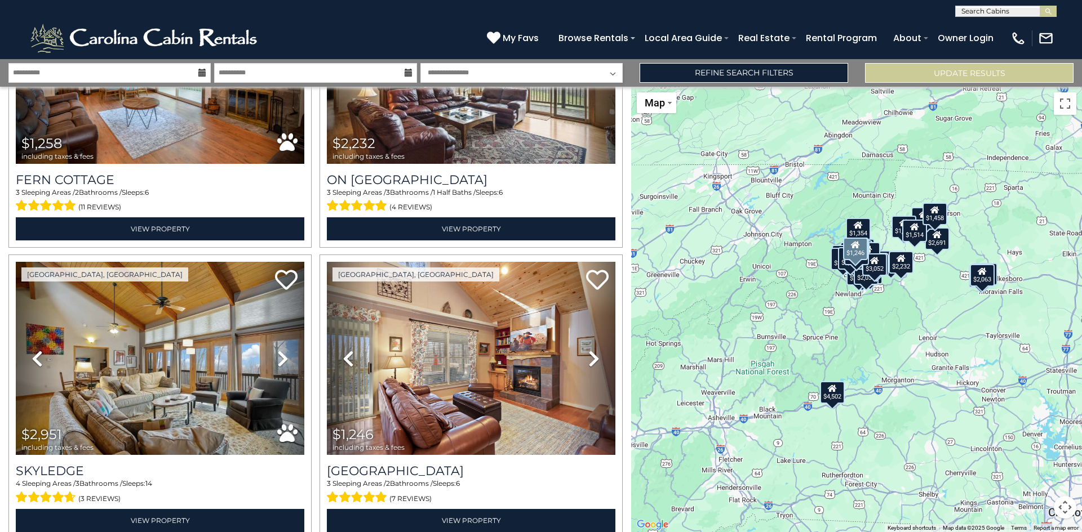
scroll to position [7739, 0]
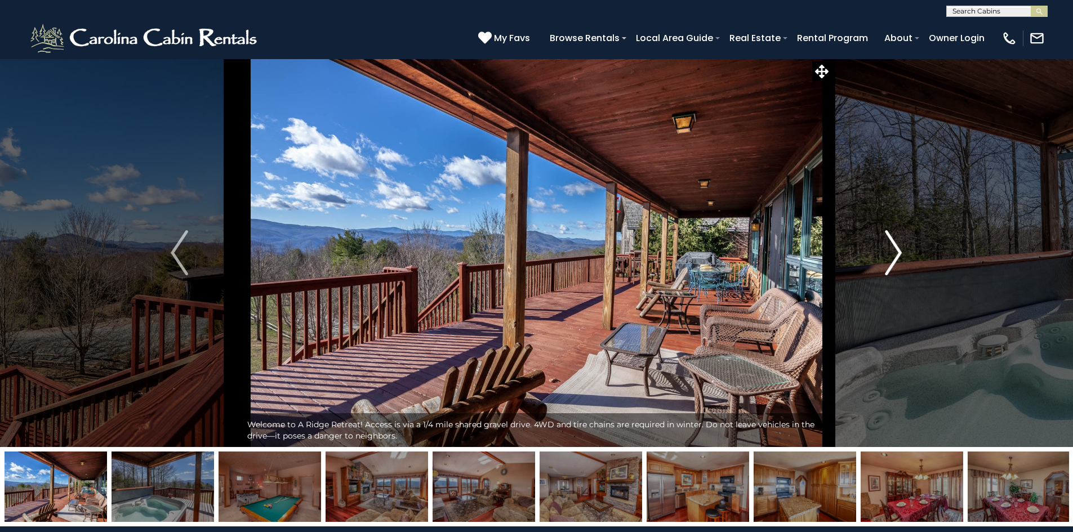
click at [901, 265] on img "Next" at bounding box center [893, 252] width 17 height 45
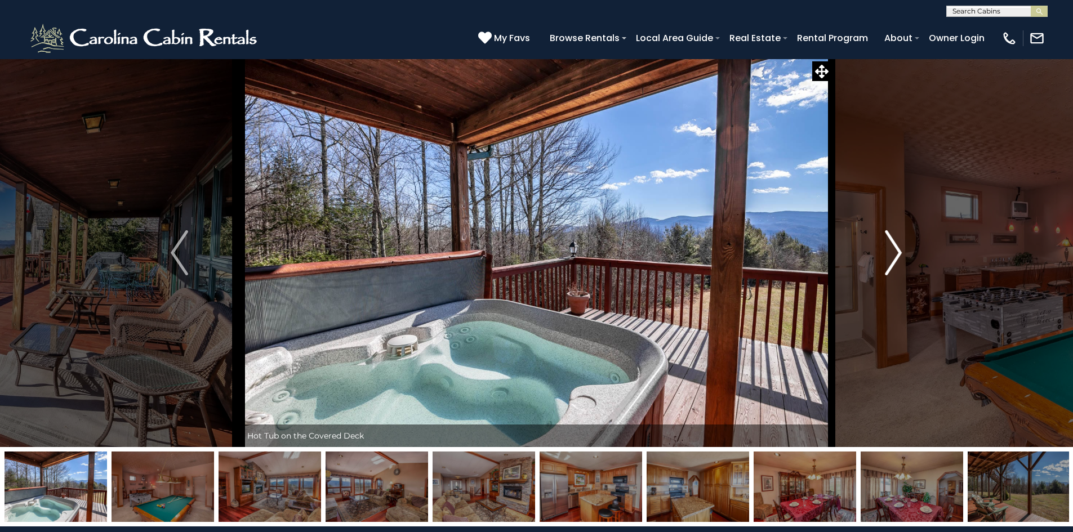
click at [901, 265] on img "Next" at bounding box center [893, 252] width 17 height 45
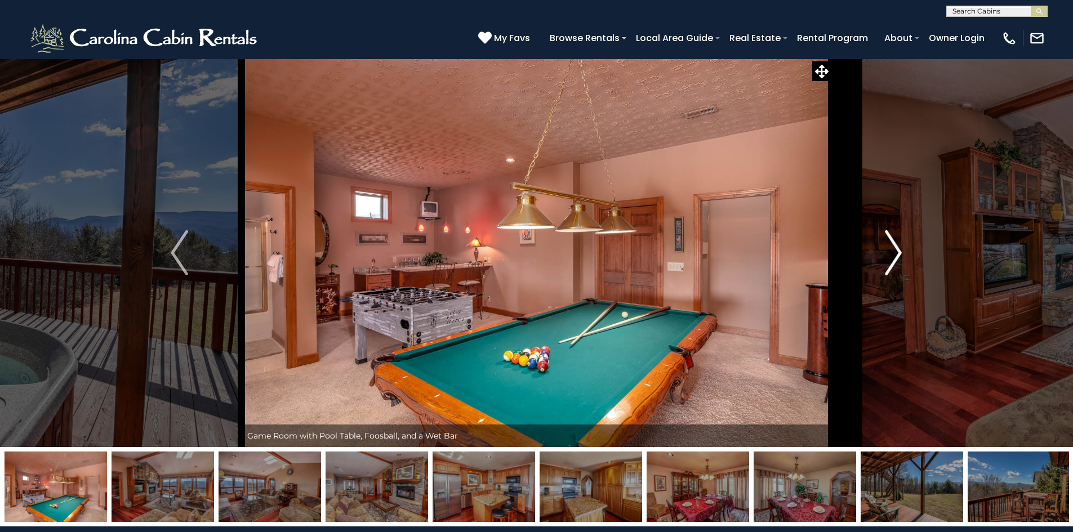
click at [901, 265] on img "Next" at bounding box center [893, 252] width 17 height 45
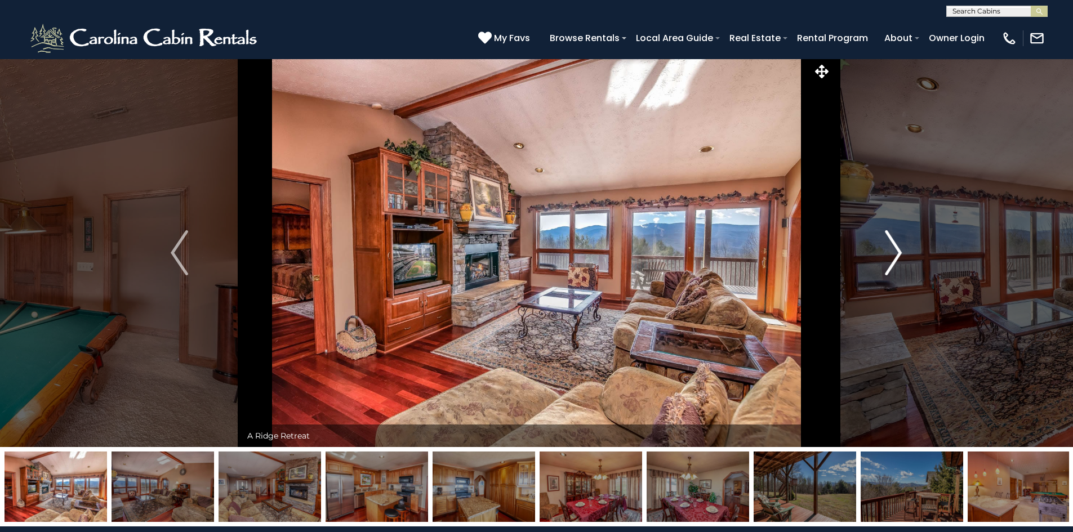
click at [901, 265] on img "Next" at bounding box center [893, 252] width 17 height 45
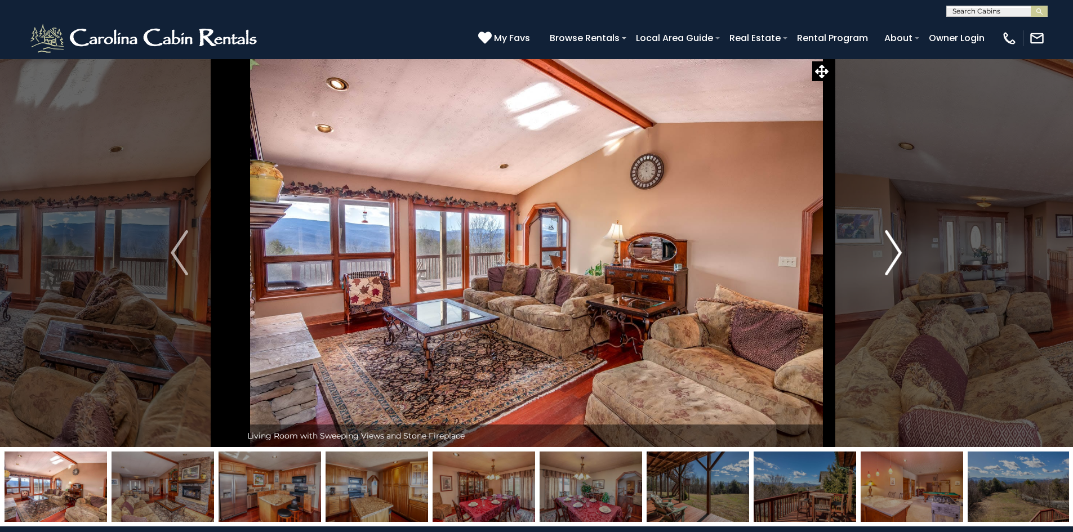
click at [901, 265] on img "Next" at bounding box center [893, 252] width 17 height 45
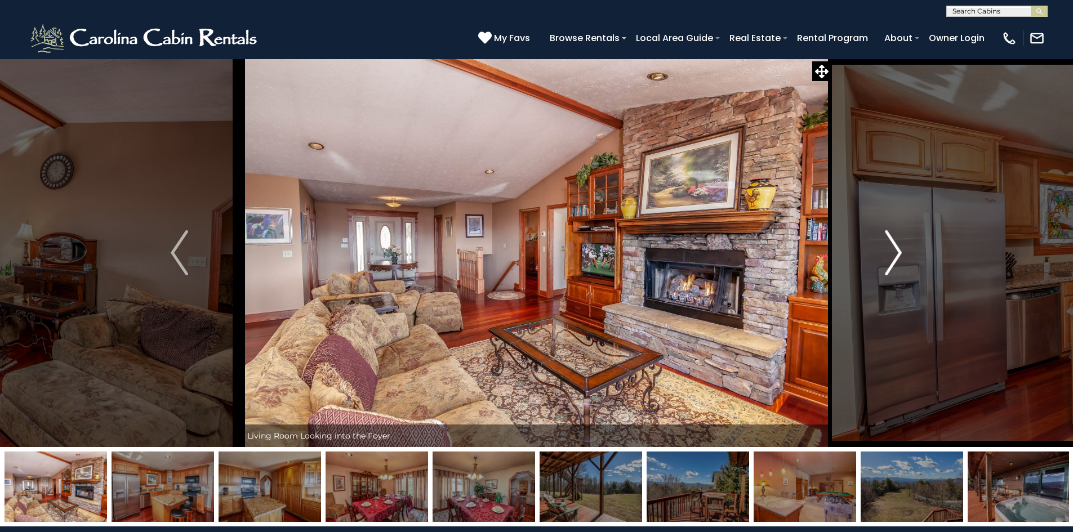
click at [901, 265] on img "Next" at bounding box center [893, 252] width 17 height 45
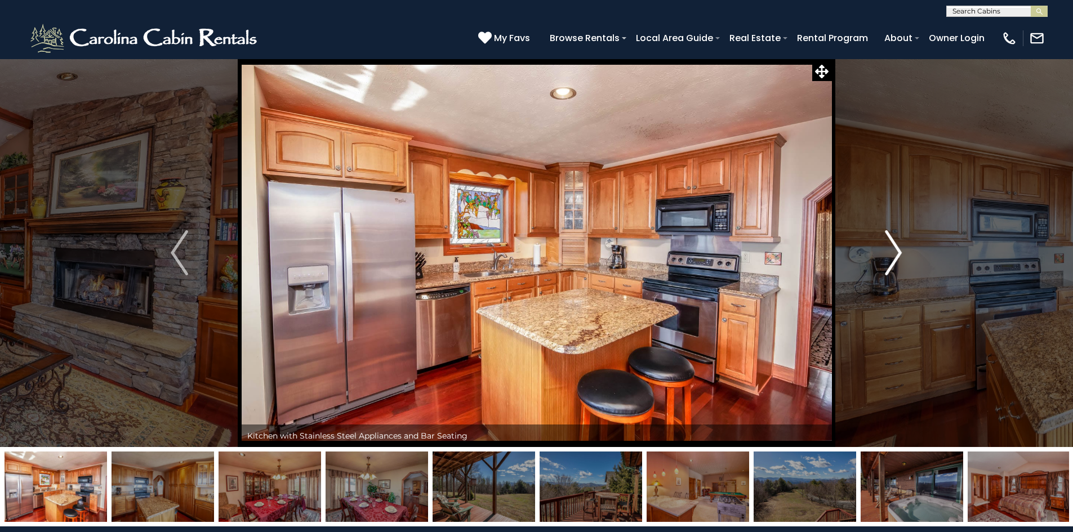
click at [901, 265] on img "Next" at bounding box center [893, 252] width 17 height 45
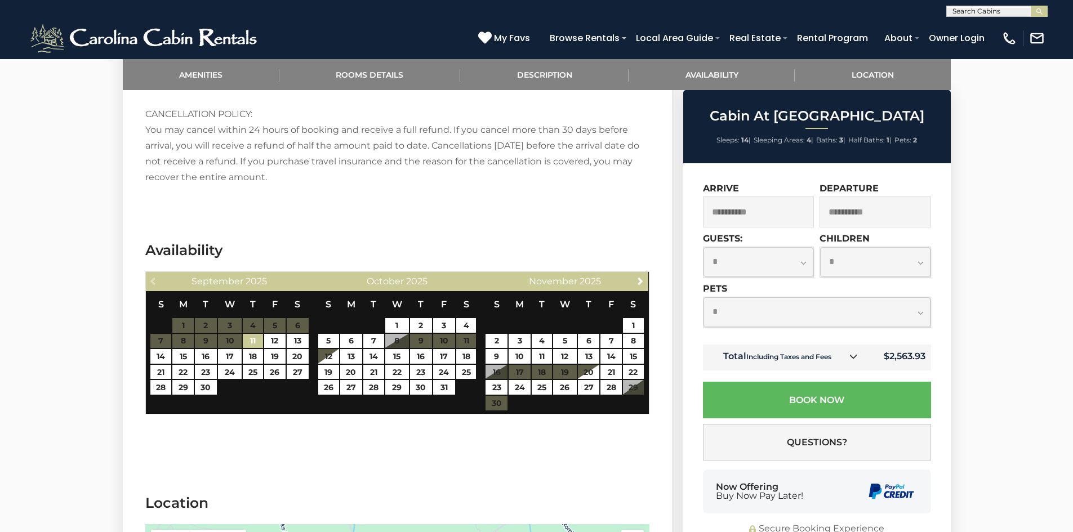
scroll to position [1859, 0]
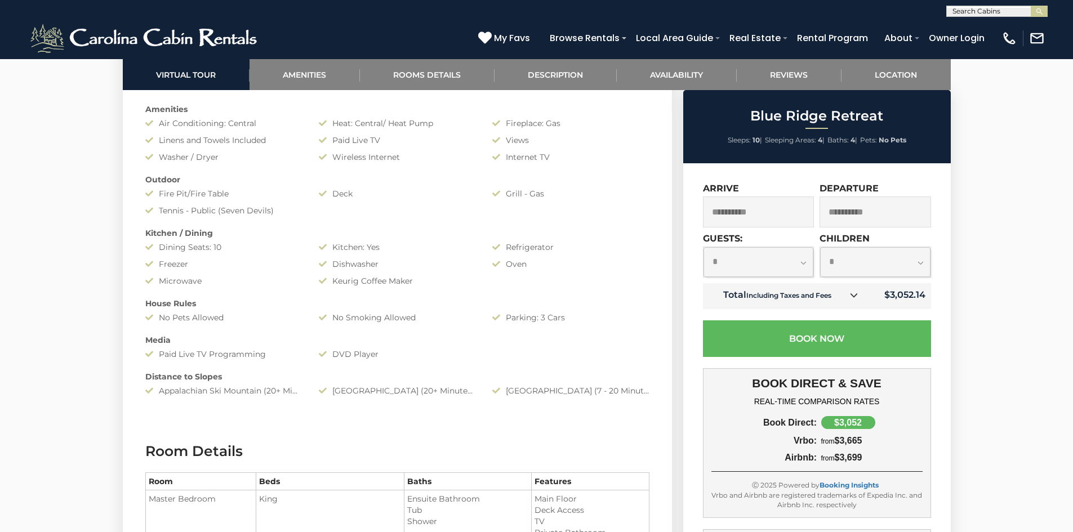
scroll to position [732, 0]
